Goal: Task Accomplishment & Management: Use online tool/utility

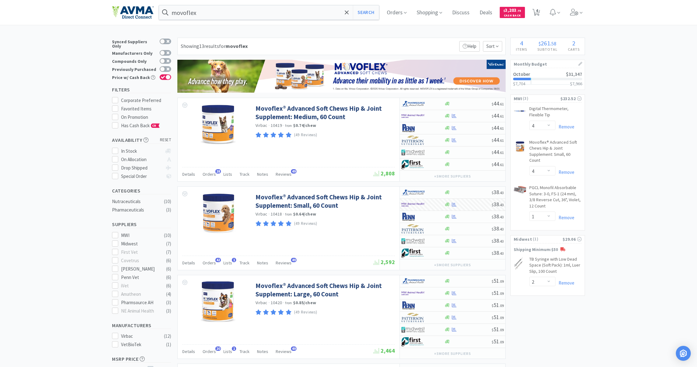
select select "4"
select select "1"
select select "2"
click at [398, 12] on span "Orders" at bounding box center [396, 12] width 25 height 25
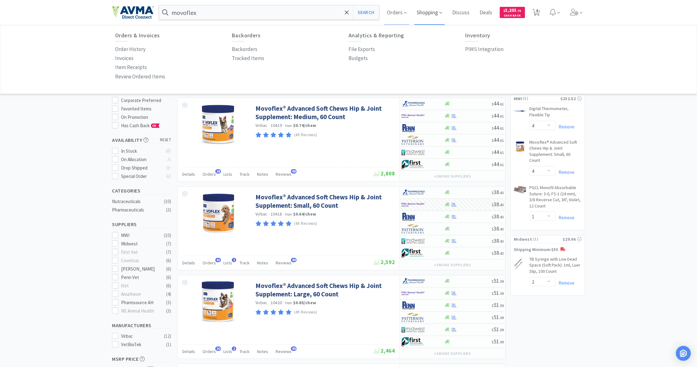
click at [430, 15] on span "Shopping" at bounding box center [429, 12] width 30 height 25
click at [393, 12] on span "Orders" at bounding box center [396, 12] width 25 height 25
click at [128, 47] on p "Order History" at bounding box center [130, 49] width 30 height 8
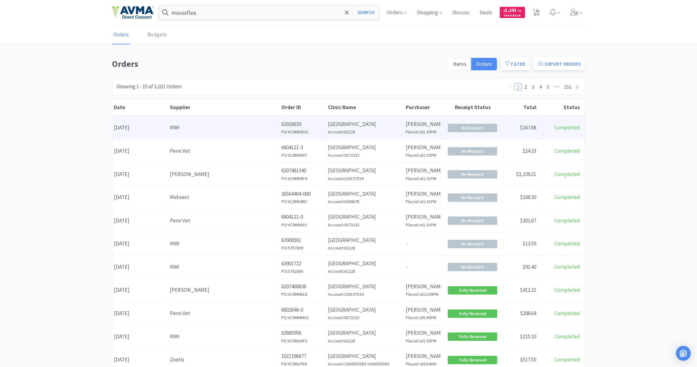
click at [218, 129] on div "MWI" at bounding box center [224, 127] width 108 height 8
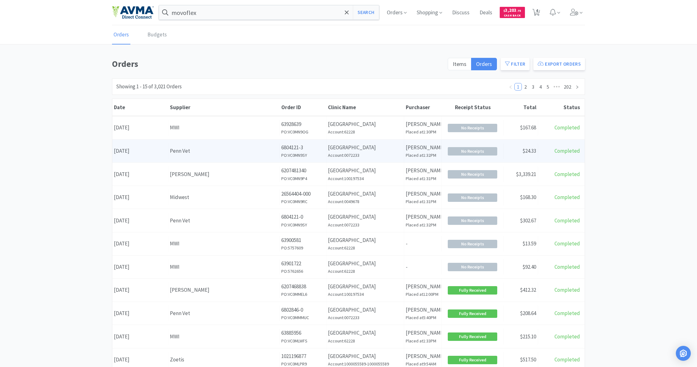
click at [238, 156] on div "Supplier Penn Vet" at bounding box center [223, 151] width 111 height 16
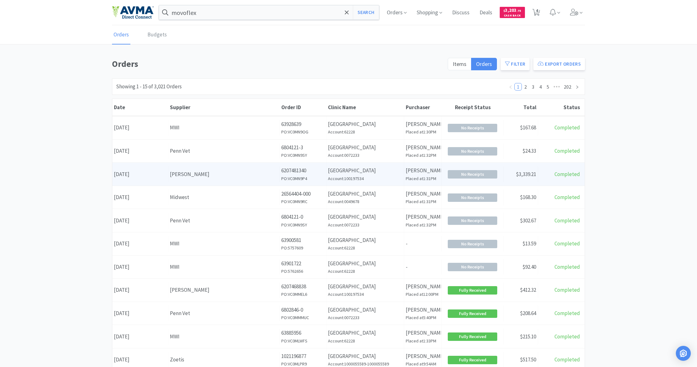
click at [248, 176] on div "[PERSON_NAME]" at bounding box center [224, 174] width 108 height 8
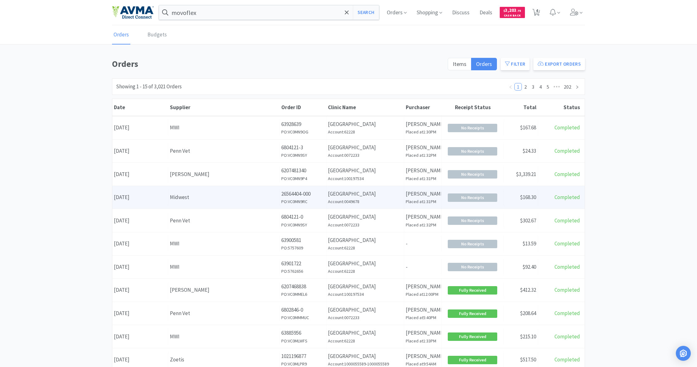
click at [255, 200] on div "Midwest" at bounding box center [224, 197] width 108 height 8
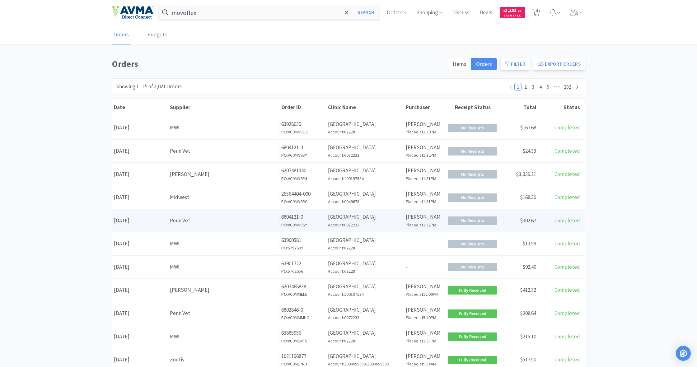
click at [277, 221] on div "Penn Vet" at bounding box center [224, 220] width 108 height 8
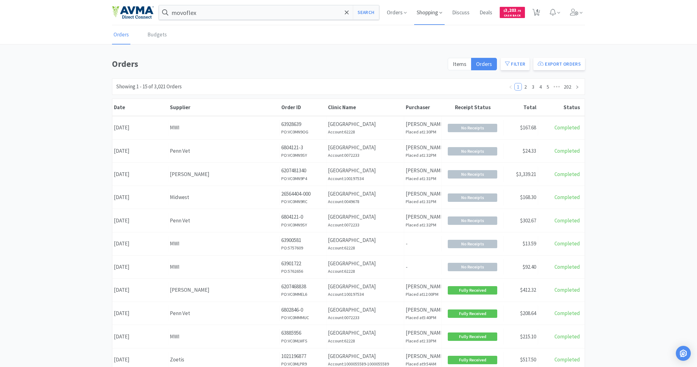
click at [427, 13] on span "Shopping" at bounding box center [429, 12] width 30 height 25
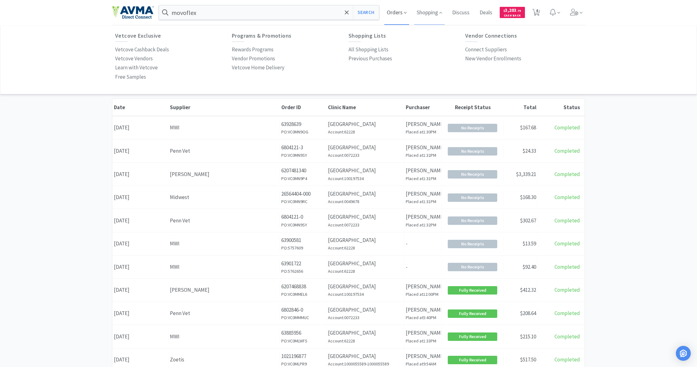
click at [398, 14] on span "Orders" at bounding box center [396, 12] width 25 height 25
click at [421, 12] on span "Shopping" at bounding box center [429, 12] width 30 height 25
click at [372, 49] on p "All Shopping Lists" at bounding box center [368, 49] width 40 height 8
select select "4"
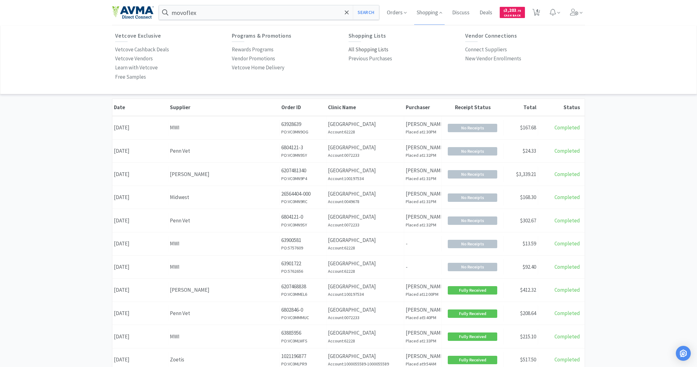
select select "1"
select select "2"
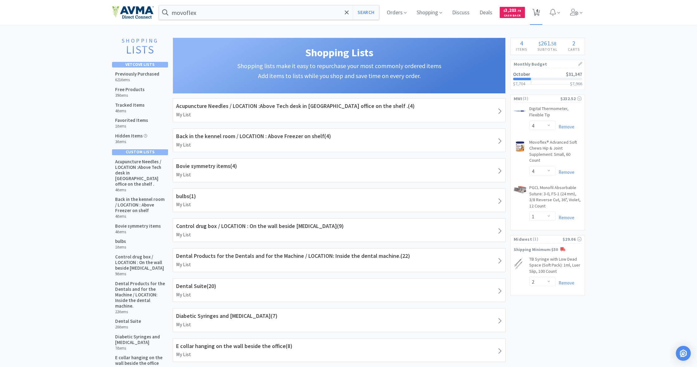
click at [537, 12] on span "4" at bounding box center [537, 10] width 2 height 25
select select "4"
select select "1"
select select "2"
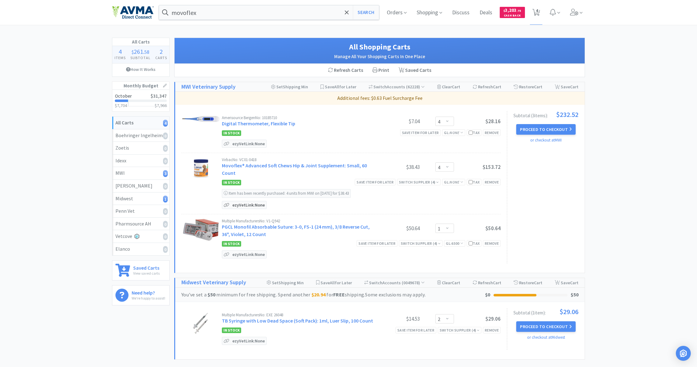
click at [250, 206] on p "ezyVet Link: None" at bounding box center [248, 204] width 35 height 7
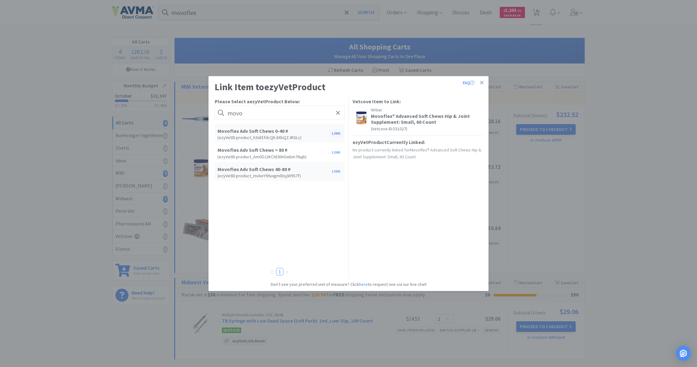
type input "movo"
click at [337, 133] on button "Link" at bounding box center [336, 133] width 15 height 9
select select "1"
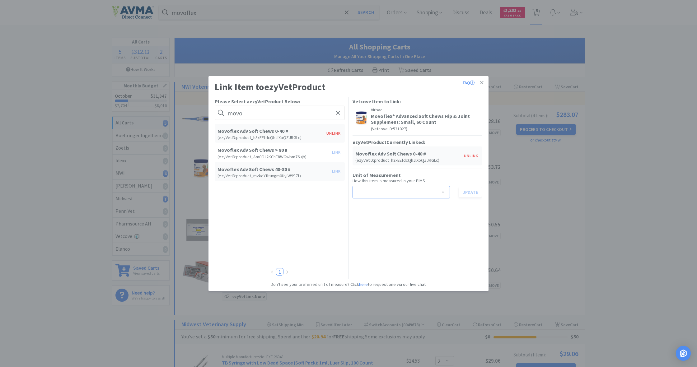
click at [443, 192] on span at bounding box center [443, 192] width 6 height 5
click at [370, 215] on li "jar" at bounding box center [400, 215] width 97 height 10
click at [471, 193] on button "Update" at bounding box center [469, 192] width 23 height 11
click at [439, 220] on div "Vetcove Item to Link: Virbac Movoflex® Advanced Soft Chews Hip & Joint Suppleme…" at bounding box center [417, 184] width 130 height 174
click at [483, 82] on icon at bounding box center [481, 83] width 3 height 6
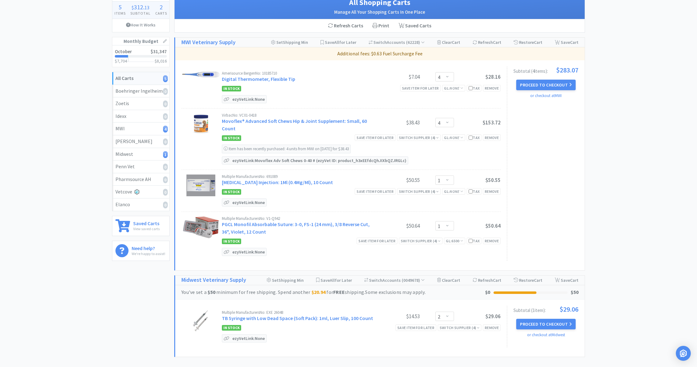
scroll to position [40, 0]
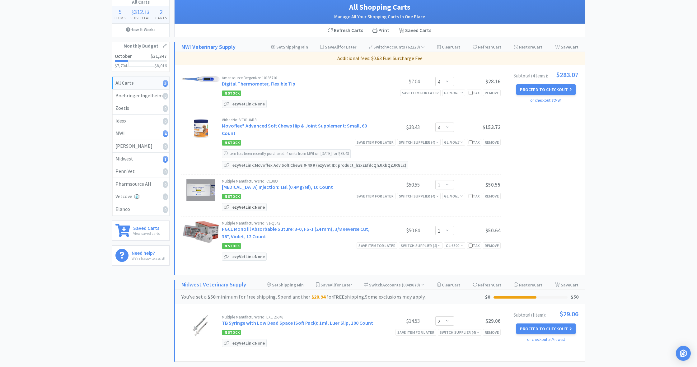
click at [244, 206] on p "ezyVet Link: None" at bounding box center [248, 206] width 35 height 7
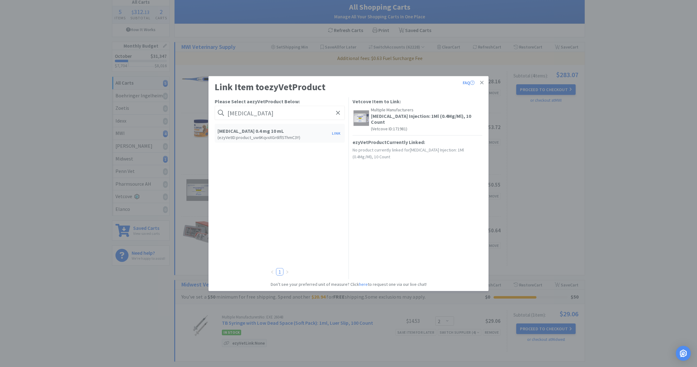
type input "[MEDICAL_DATA]"
click at [262, 133] on h5 "[MEDICAL_DATA] 0.4 mg 10 mL" at bounding box center [272, 131] width 111 height 6
click at [338, 132] on button "Link" at bounding box center [336, 133] width 15 height 9
click at [444, 190] on span at bounding box center [443, 192] width 6 height 5
click at [404, 209] on li "ml" at bounding box center [400, 210] width 97 height 10
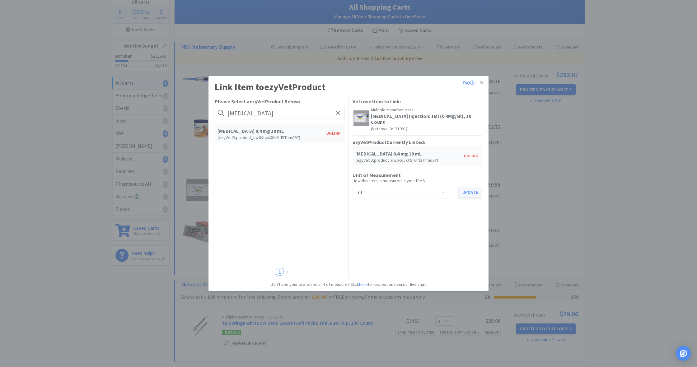
click at [470, 187] on button "Update" at bounding box center [469, 192] width 23 height 11
click at [482, 81] on icon at bounding box center [481, 83] width 3 height 6
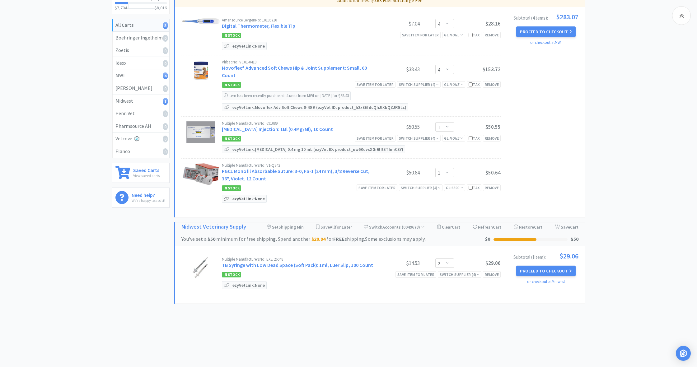
scroll to position [98, 0]
click at [246, 198] on p "ezyVet Link: None" at bounding box center [248, 198] width 35 height 7
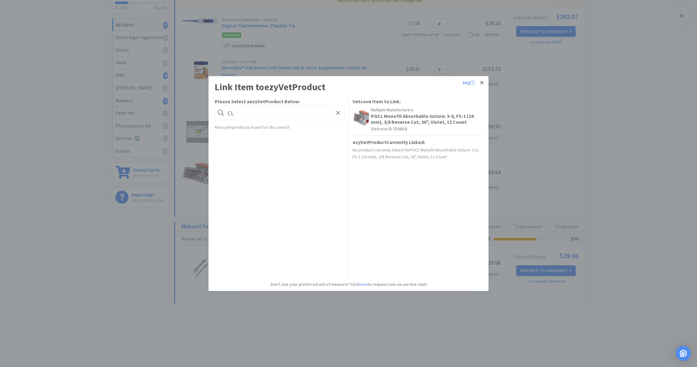
type input "L"
click at [482, 82] on icon at bounding box center [481, 82] width 3 height 3
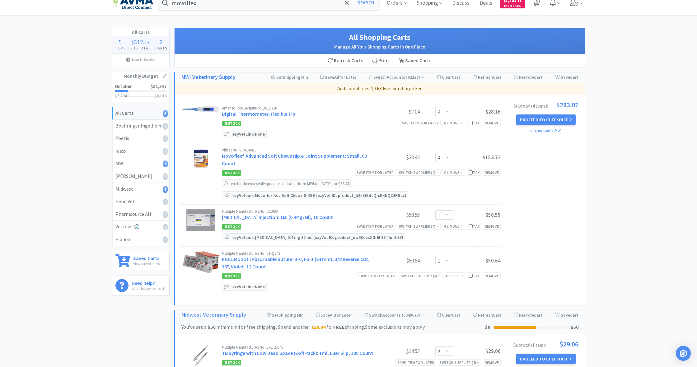
scroll to position [9, 0]
click at [264, 217] on link "[MEDICAL_DATA] Injection: 1Ml (0.4Mg/Ml), 10 Count" at bounding box center [277, 217] width 111 height 6
